Goal: Use online tool/utility: Utilize a website feature to perform a specific function

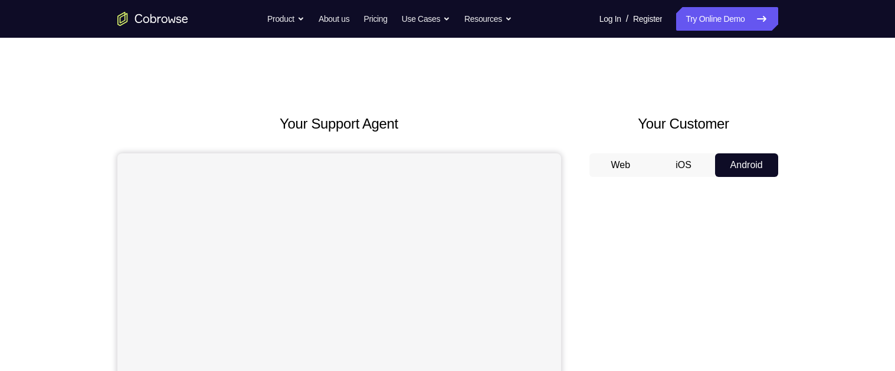
scroll to position [152, 0]
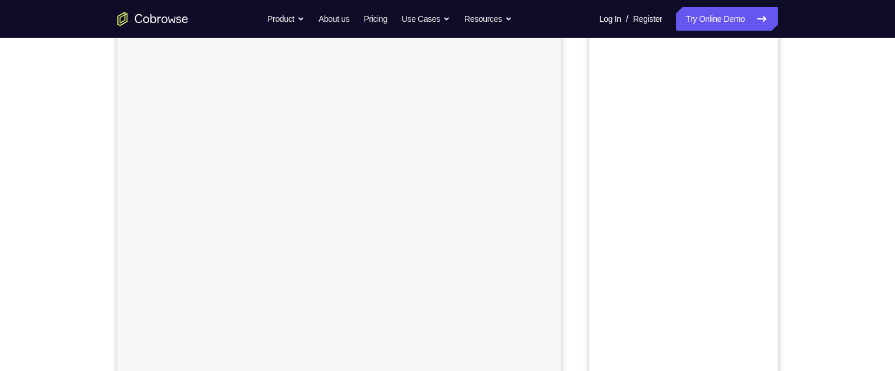
click at [827, 183] on div "Your Support Agent Your Customer Web iOS Android Next Steps We’d be happy to gi…" at bounding box center [447, 275] width 895 height 778
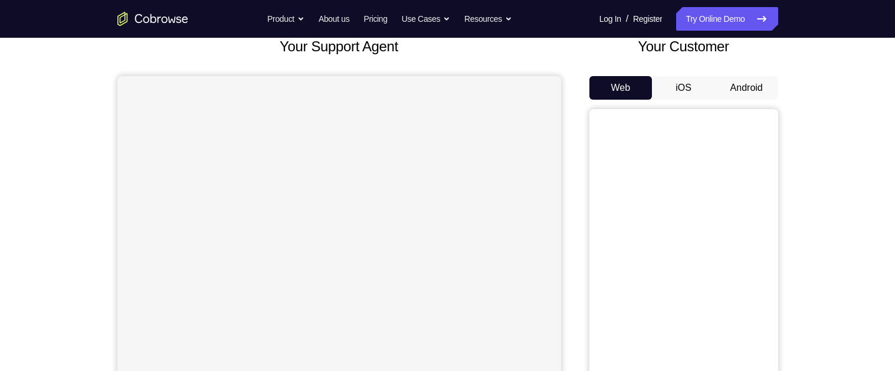
scroll to position [50, 0]
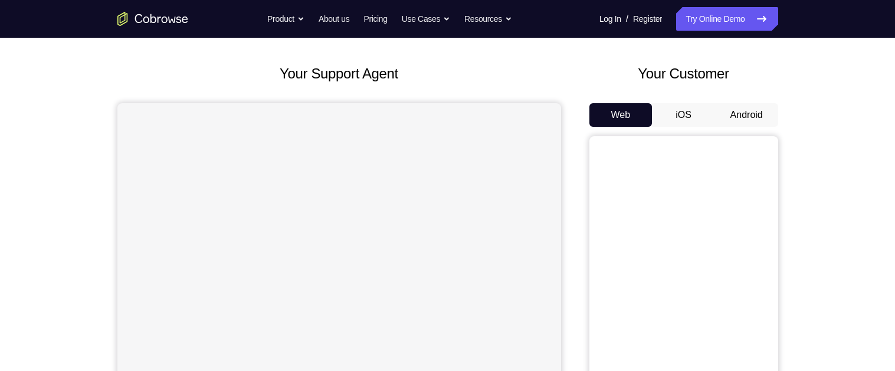
click at [762, 110] on button "Android" at bounding box center [746, 115] width 63 height 24
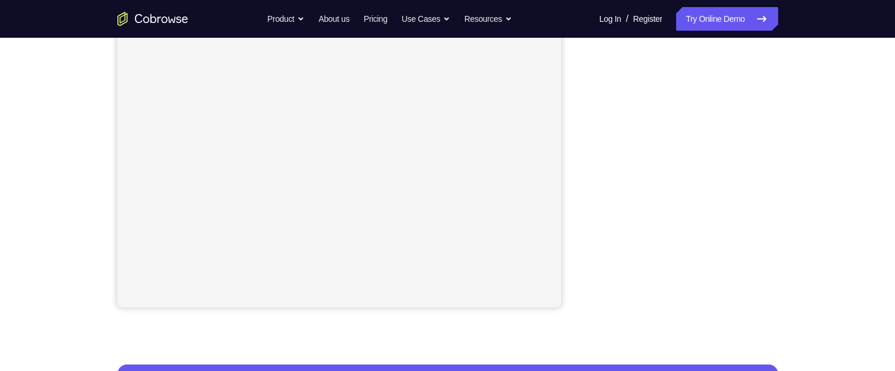
scroll to position [240, 0]
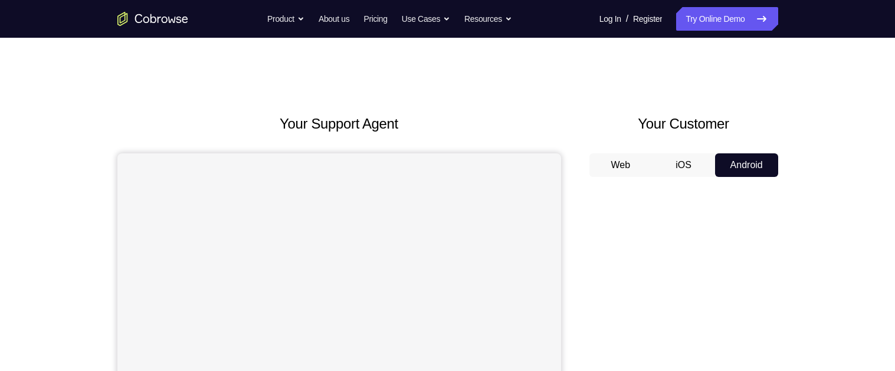
click at [688, 169] on button "iOS" at bounding box center [683, 165] width 63 height 24
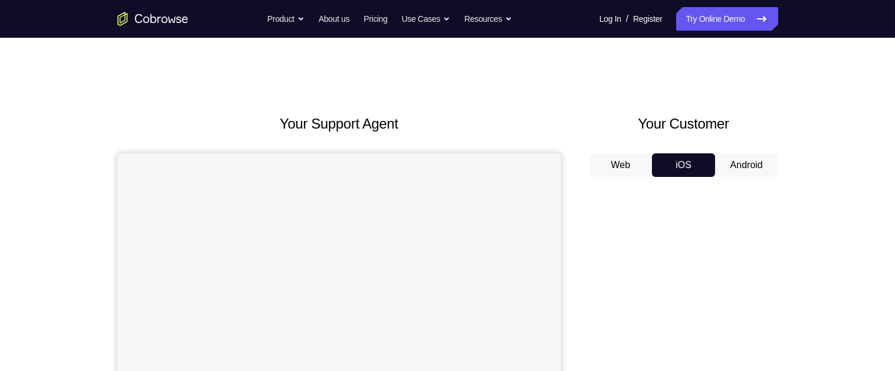
click at [761, 164] on button "Android" at bounding box center [746, 165] width 63 height 24
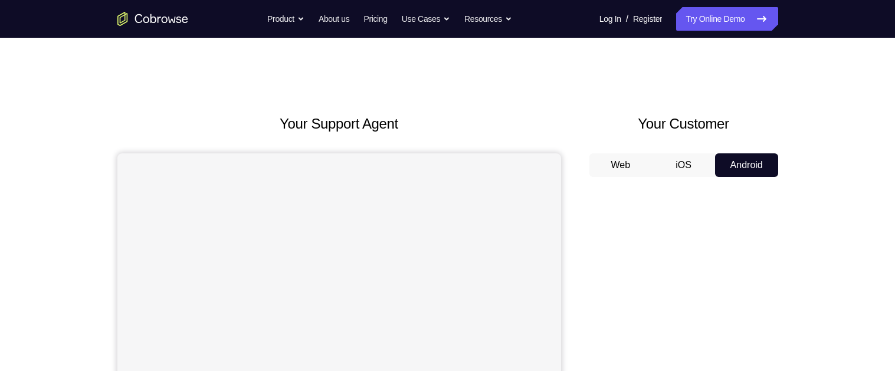
click at [690, 163] on button "iOS" at bounding box center [683, 165] width 63 height 24
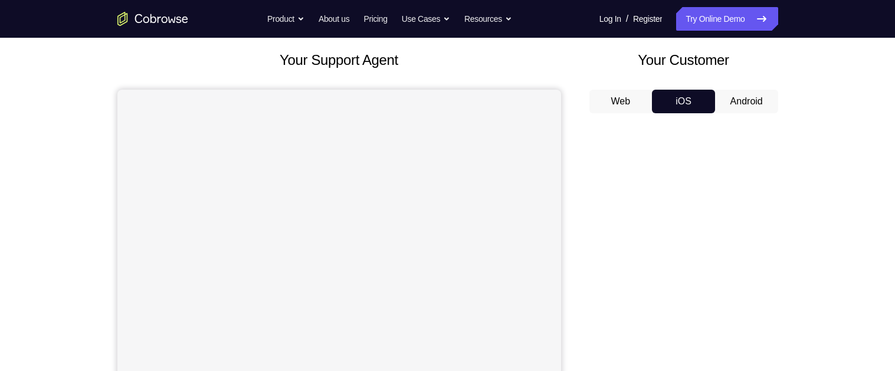
scroll to position [56, 0]
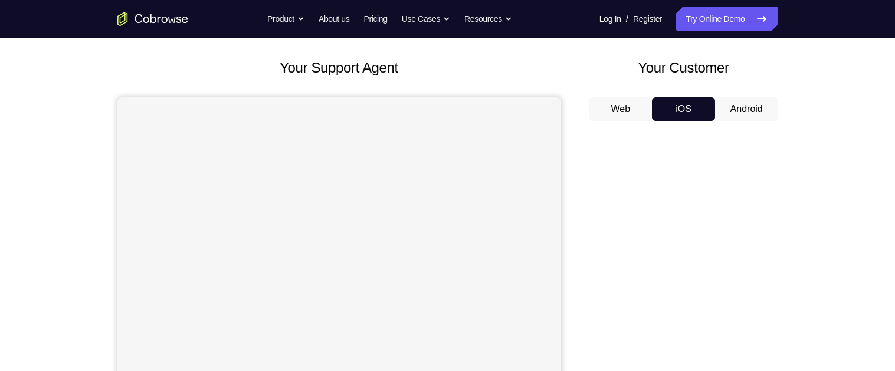
click at [621, 111] on button "Web" at bounding box center [620, 109] width 63 height 24
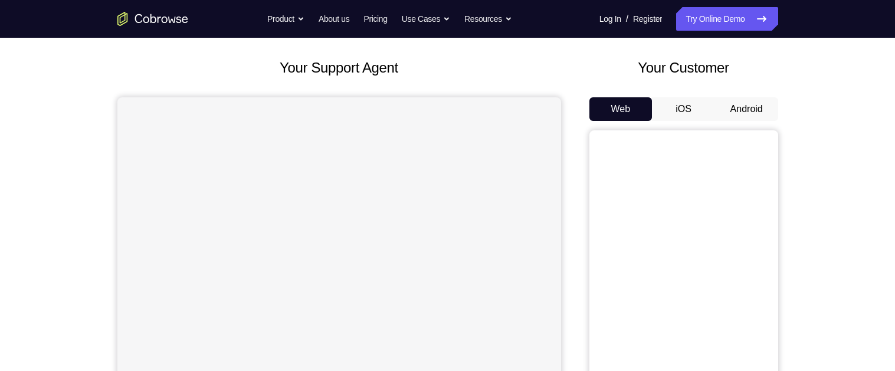
click at [757, 111] on button "Android" at bounding box center [746, 109] width 63 height 24
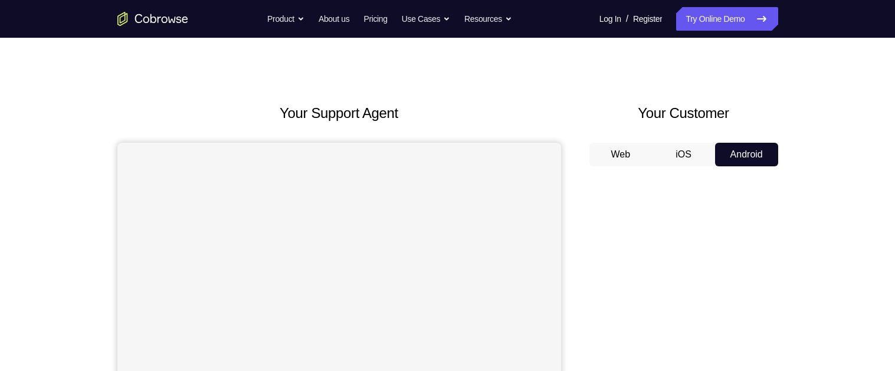
scroll to position [0, 0]
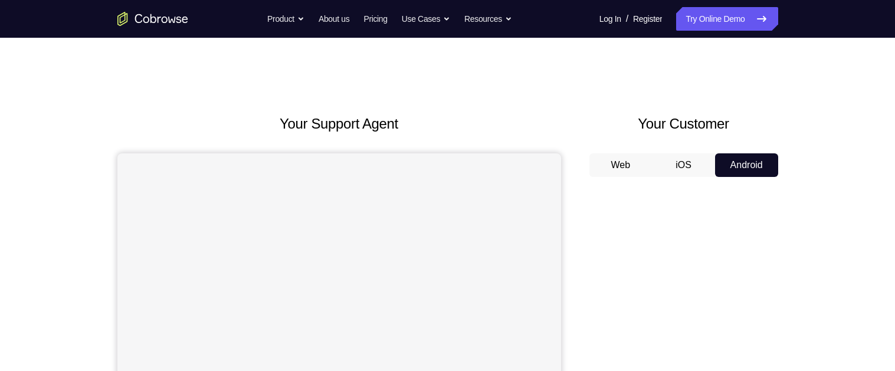
click at [688, 161] on button "iOS" at bounding box center [683, 165] width 63 height 24
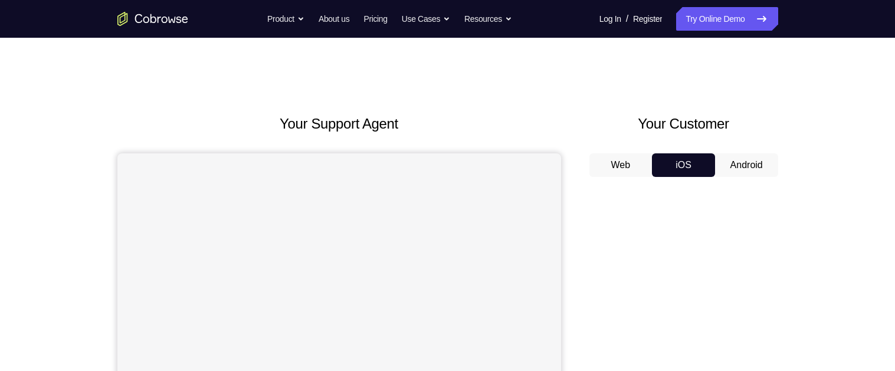
click at [747, 161] on button "Android" at bounding box center [746, 165] width 63 height 24
